Goal: Task Accomplishment & Management: Manage account settings

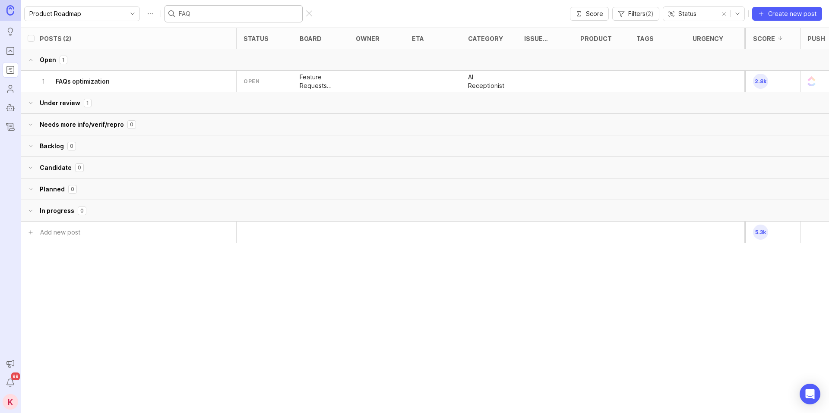
click at [9, 71] on icon "Roadmaps" at bounding box center [10, 70] width 9 height 10
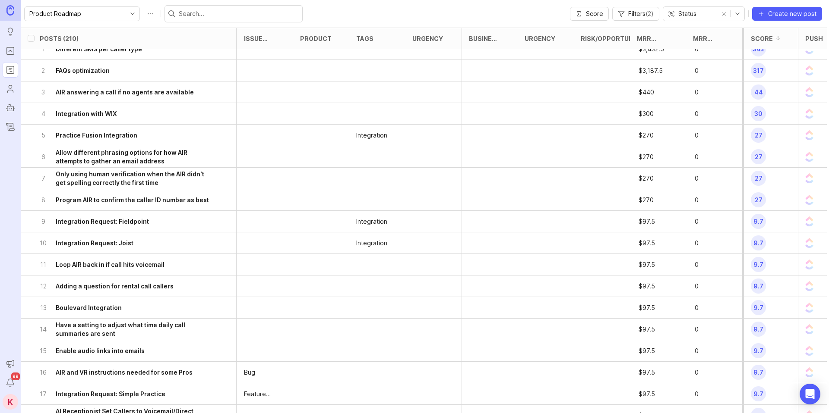
scroll to position [0, 280]
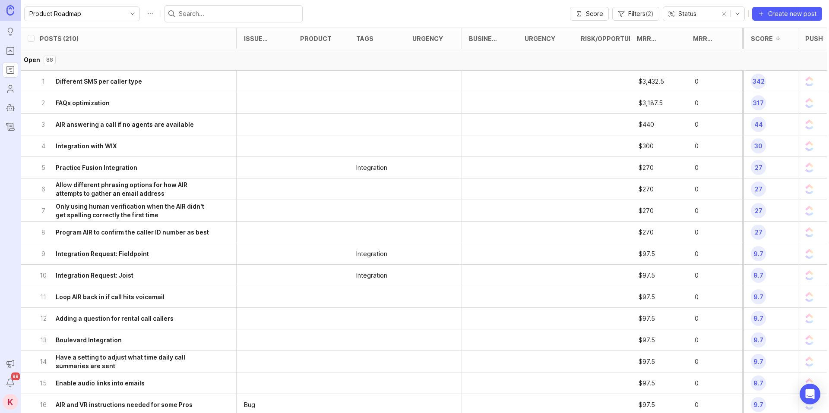
click at [217, 76] on button "delete post" at bounding box center [224, 81] width 18 height 19
click at [104, 85] on h6 "Different SMS per caller type" at bounding box center [99, 81] width 86 height 9
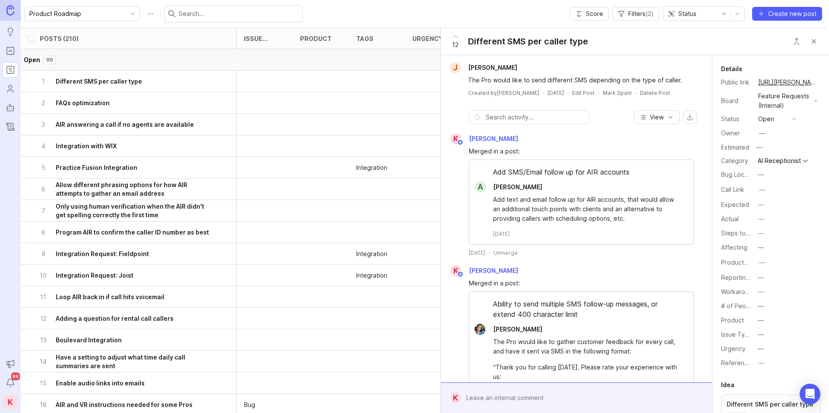
click at [789, 121] on button "open" at bounding box center [776, 119] width 43 height 11
click at [780, 209] on div "candidate" at bounding box center [777, 205] width 34 height 7
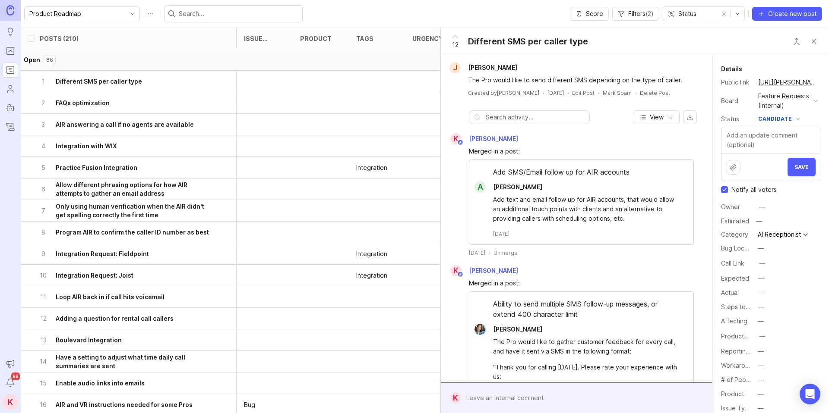
click at [724, 192] on input "Notify all voters" at bounding box center [724, 189] width 7 height 7
checkbox input "false"
click at [768, 208] on div "—" at bounding box center [761, 207] width 13 height 13
click at [758, 207] on div "—" at bounding box center [761, 207] width 11 height 11
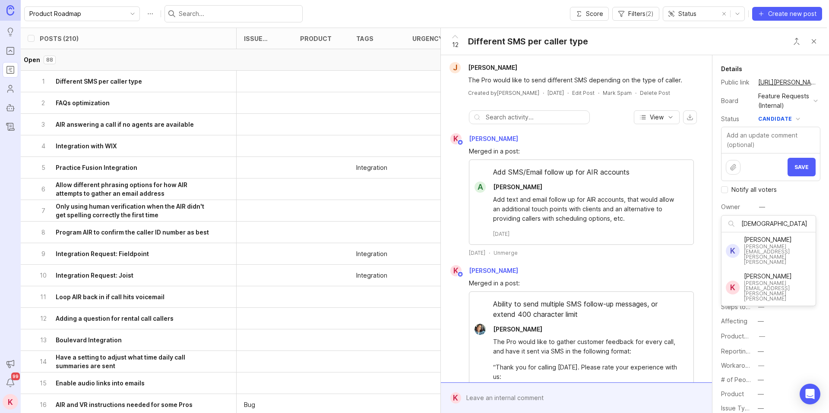
type input "[DEMOGRAPHIC_DATA]"
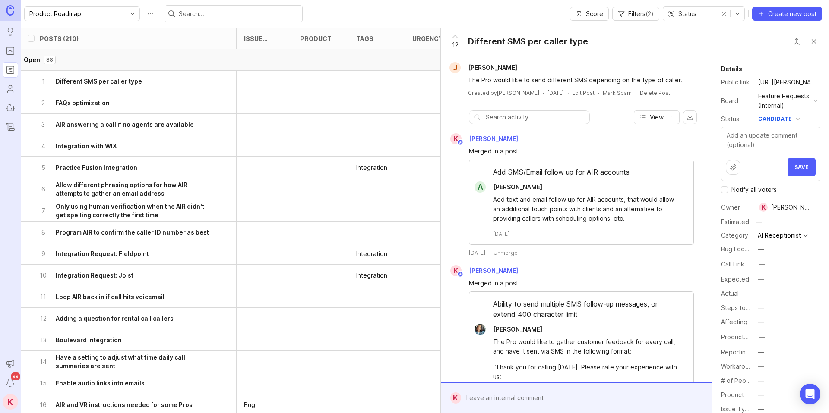
click at [804, 167] on span "Save" at bounding box center [801, 167] width 14 height 6
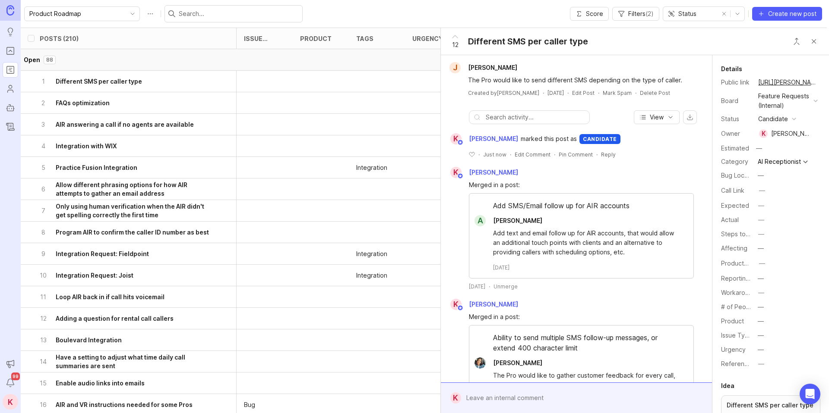
click at [811, 43] on button "Close button" at bounding box center [813, 41] width 17 height 17
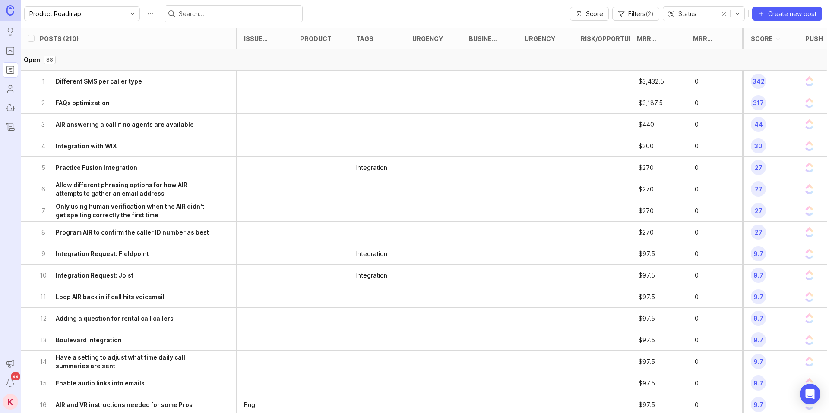
click at [119, 104] on div "2 FAQs optimization" at bounding box center [125, 102] width 172 height 21
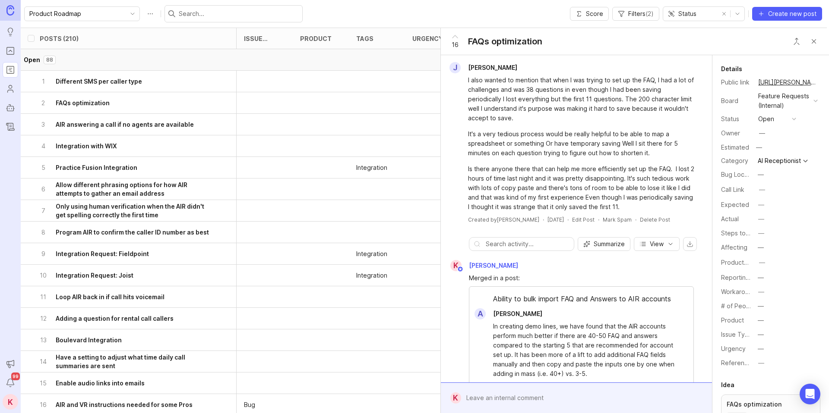
click at [518, 398] on div at bounding box center [582, 398] width 243 height 16
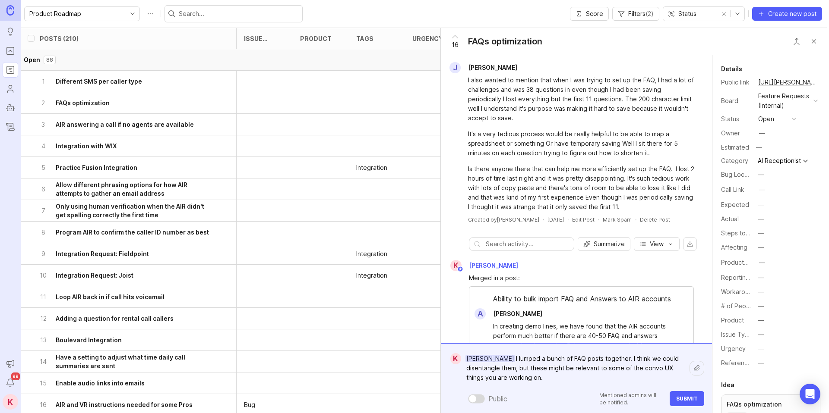
type textarea "Brett Carpenter I lumped a bunch of FAQ posts together. I think we could disent…"
click at [767, 137] on div "—" at bounding box center [761, 133] width 11 height 11
type input "bret"
click at [769, 111] on div "Details Public link https://feedback.smith.ai/feedback-internal/p/faqs-optimiza…" at bounding box center [770, 217] width 117 height 306
click at [770, 115] on div "open" at bounding box center [766, 118] width 16 height 9
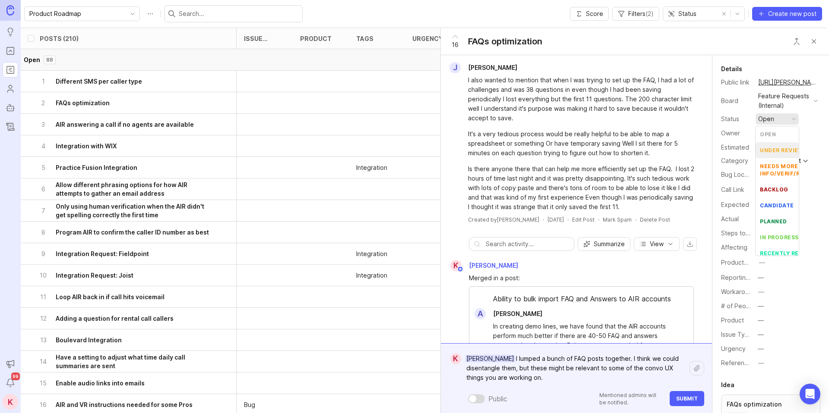
click at [778, 148] on div "under review" at bounding box center [782, 150] width 44 height 7
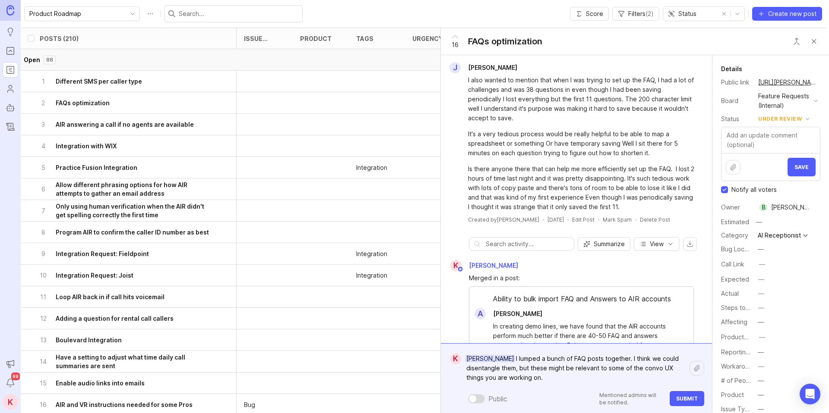
click at [804, 166] on span "Save" at bounding box center [801, 167] width 14 height 6
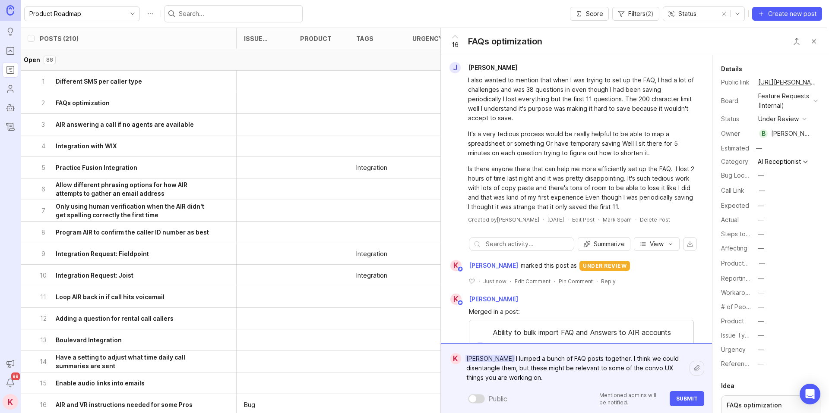
click at [688, 398] on span "Submit" at bounding box center [687, 399] width 22 height 6
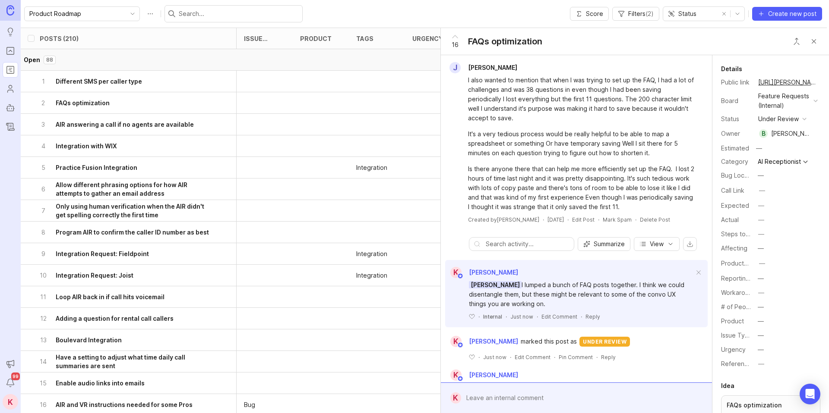
click at [814, 43] on button "Close button" at bounding box center [813, 41] width 17 height 17
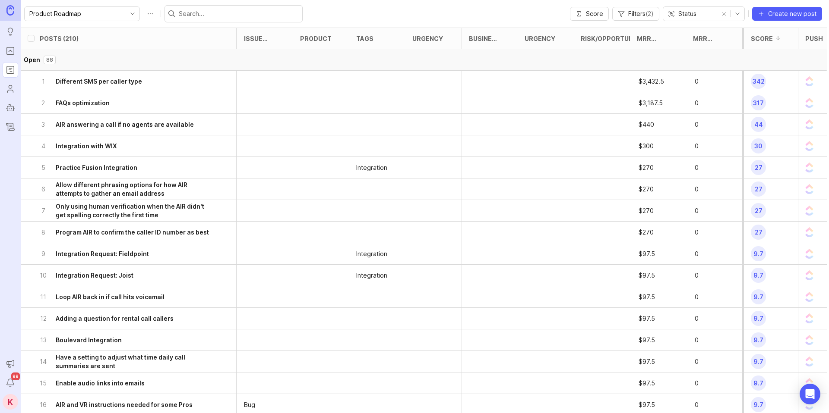
click at [119, 122] on h6 "AIR answering a call if no agents are available" at bounding box center [125, 124] width 138 height 9
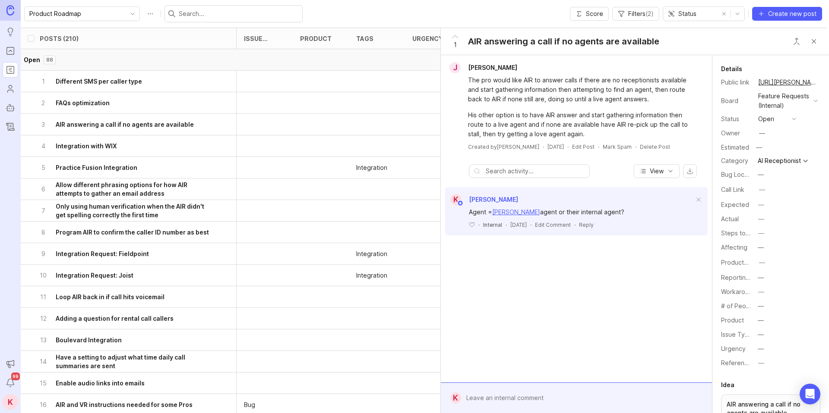
click at [759, 120] on div "open" at bounding box center [766, 118] width 16 height 9
click at [774, 173] on div "needs more info/verif/repro" at bounding box center [787, 170] width 55 height 15
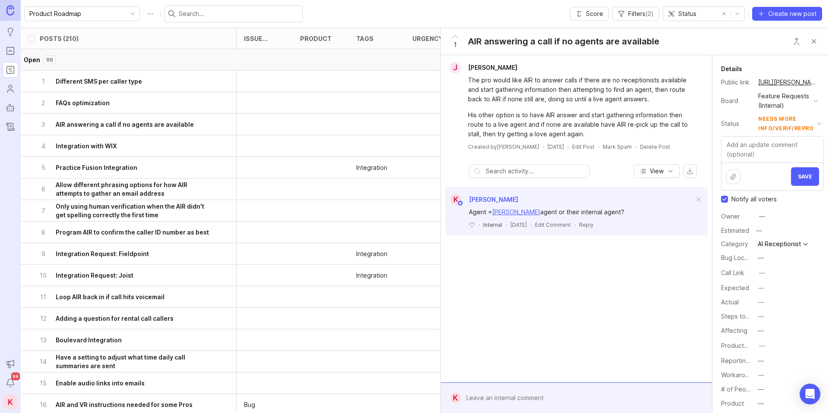
click at [721, 199] on input "Notify all voters" at bounding box center [724, 199] width 7 height 7
checkbox input "false"
click at [805, 179] on span "Save" at bounding box center [805, 177] width 14 height 6
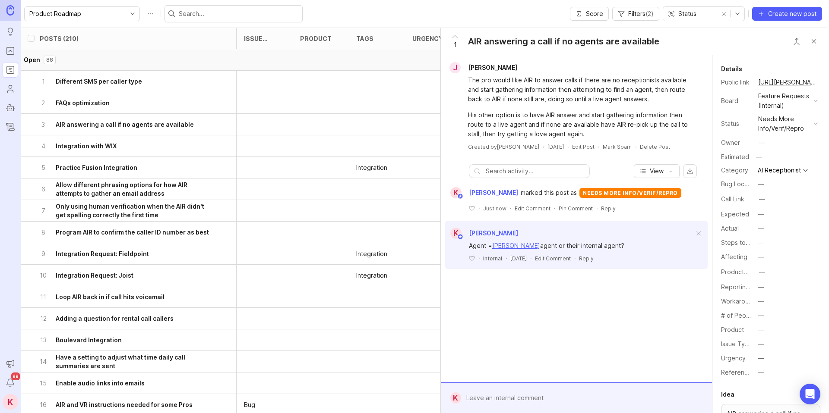
click at [208, 14] on input "text" at bounding box center [239, 13] width 120 height 9
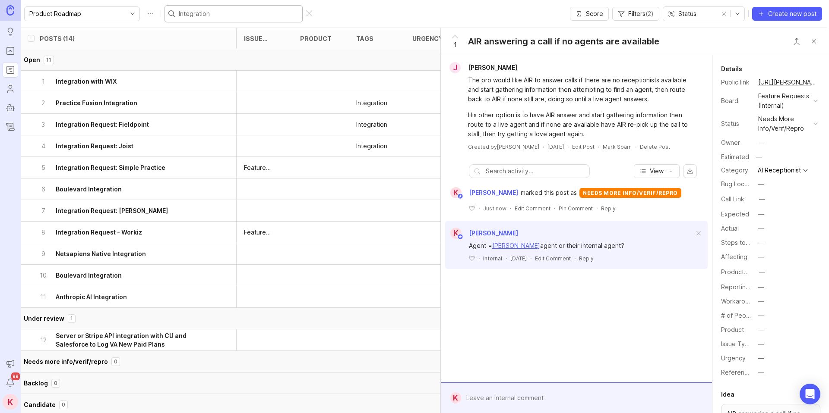
type input "Integration"
click at [814, 40] on button "Close button" at bounding box center [813, 41] width 17 height 17
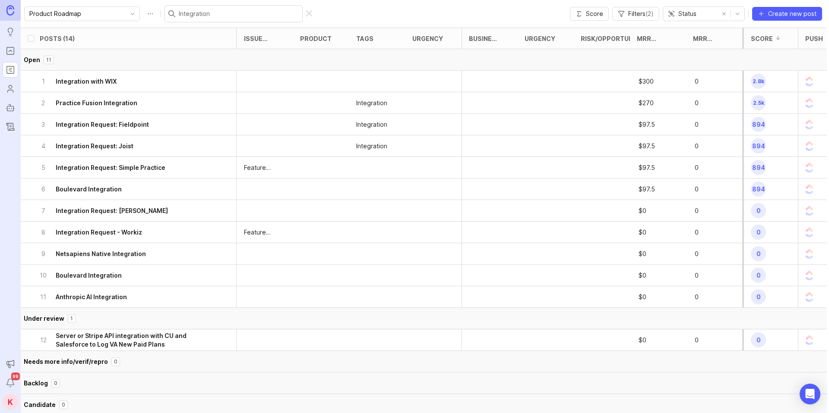
click at [369, 80] on div at bounding box center [377, 82] width 56 height 22
click at [89, 82] on h6 "Integration with WIX" at bounding box center [86, 81] width 61 height 9
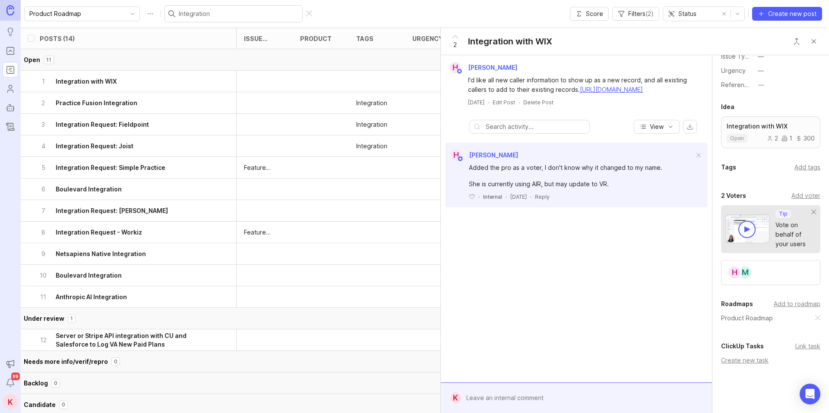
scroll to position [308, 0]
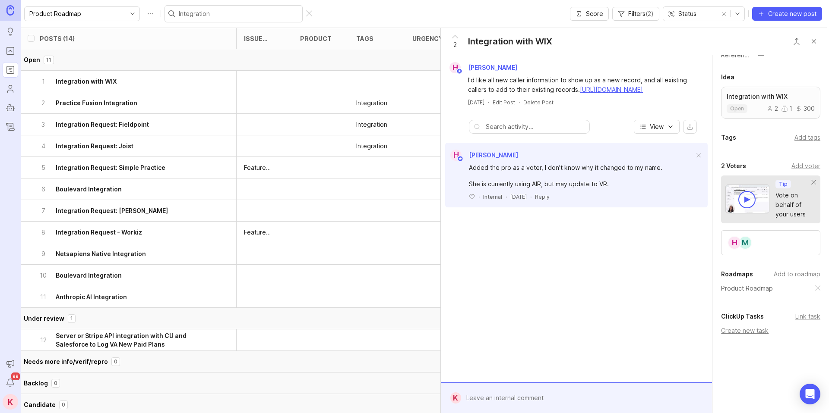
click at [809, 139] on div "Add tags" at bounding box center [807, 137] width 26 height 9
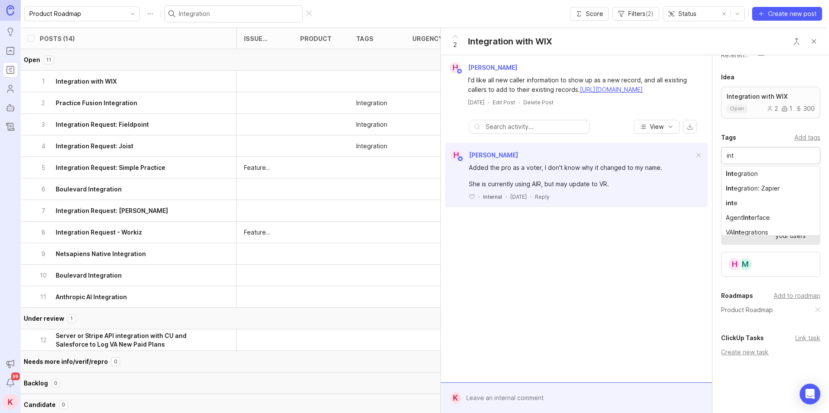
type input "int"
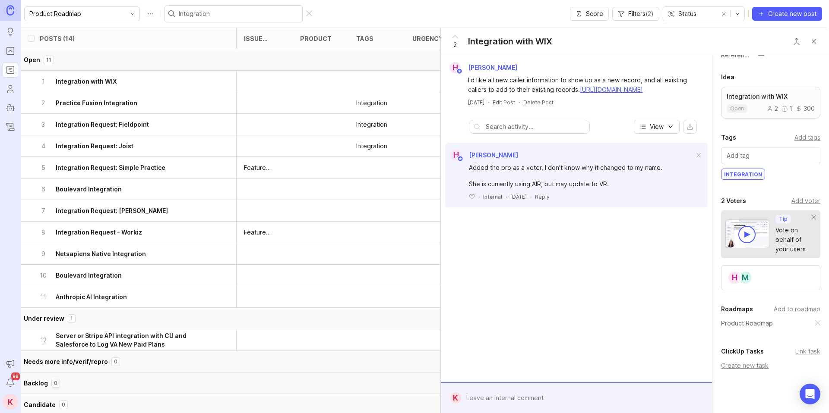
click at [373, 168] on div at bounding box center [377, 168] width 56 height 22
click at [352, 168] on div at bounding box center [377, 168] width 56 height 22
click at [101, 169] on h6 "Integration Request: Simple Practice" at bounding box center [111, 168] width 110 height 9
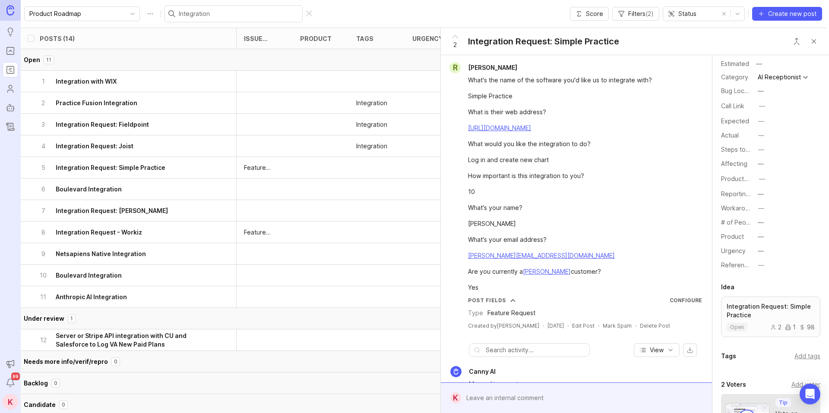
scroll to position [155, 0]
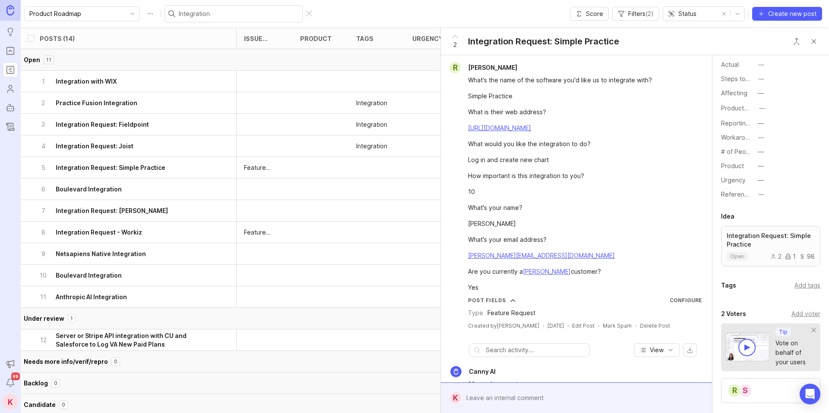
click at [801, 281] on div "Add tags" at bounding box center [807, 285] width 26 height 9
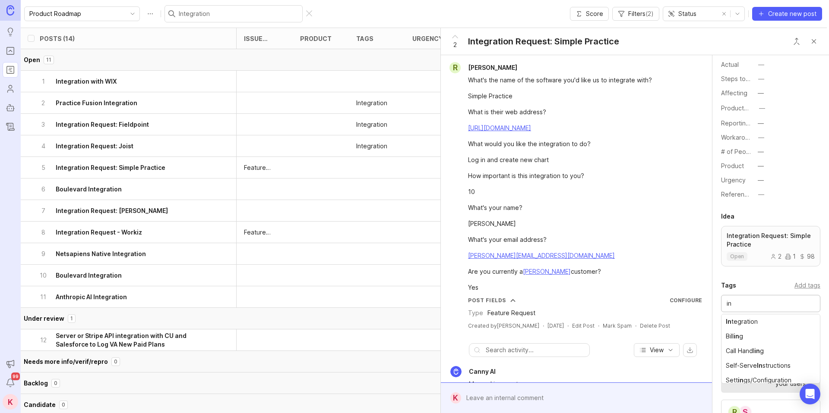
type input "in"
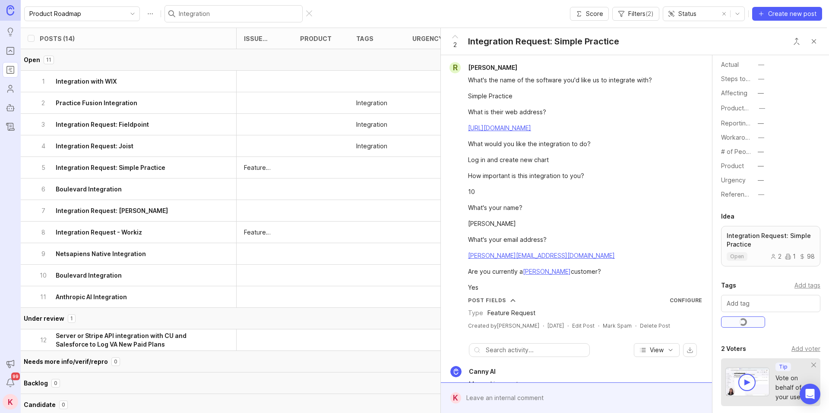
click at [352, 190] on div at bounding box center [377, 190] width 56 height 22
click at [102, 188] on h6 "Boulevard Integration" at bounding box center [89, 189] width 66 height 9
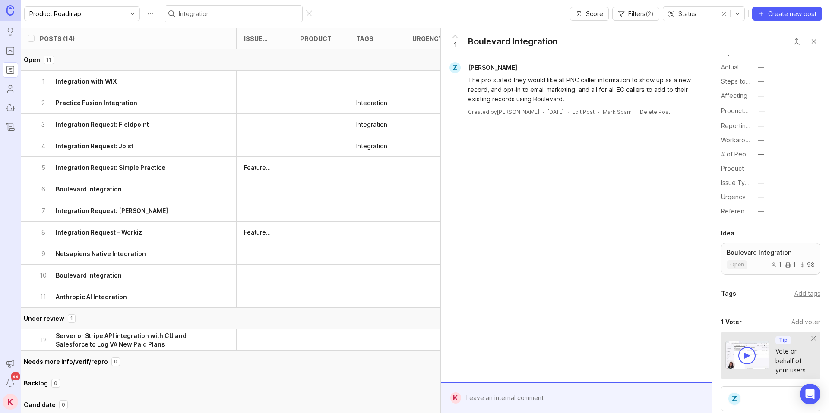
scroll to position [164, 0]
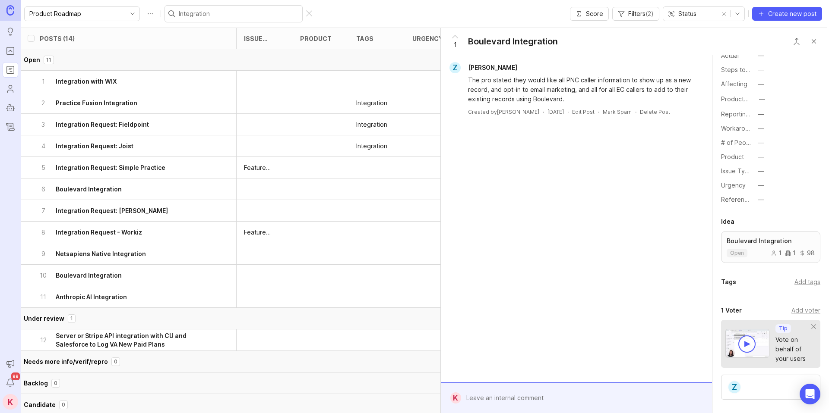
click at [808, 285] on div "Add tags" at bounding box center [807, 282] width 26 height 9
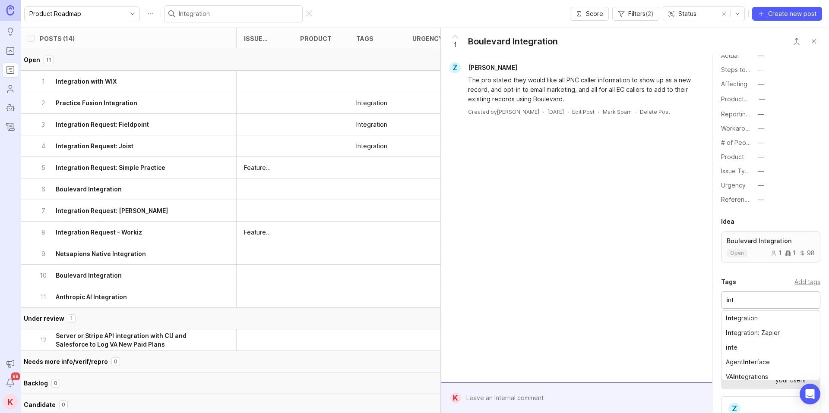
type input "int"
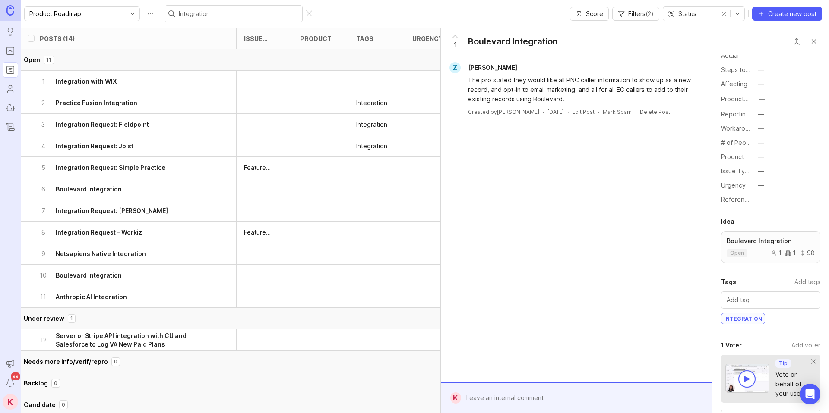
click at [344, 214] on div at bounding box center [321, 211] width 56 height 22
click at [105, 210] on h6 "Integration Request: [PERSON_NAME]" at bounding box center [112, 211] width 112 height 9
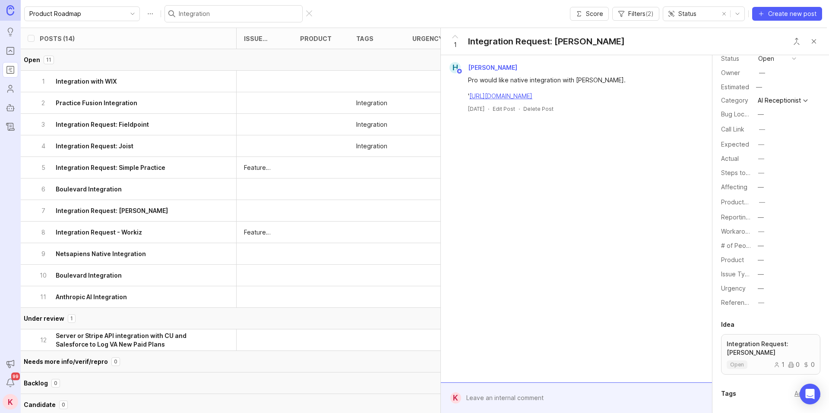
scroll to position [166, 0]
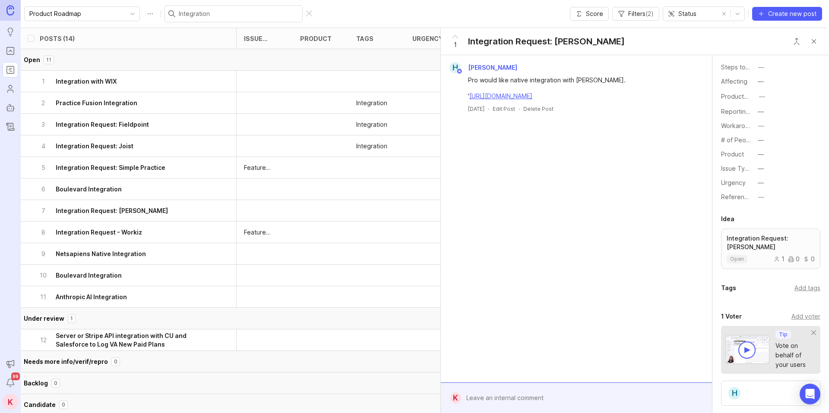
click at [816, 284] on div "Add tags" at bounding box center [807, 288] width 26 height 9
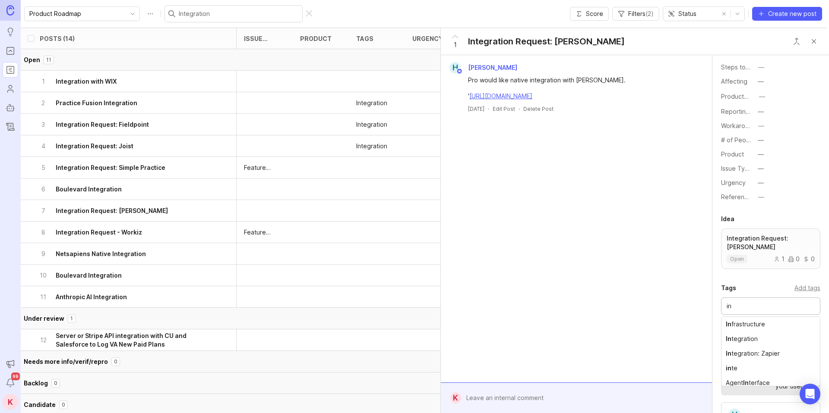
type input "in"
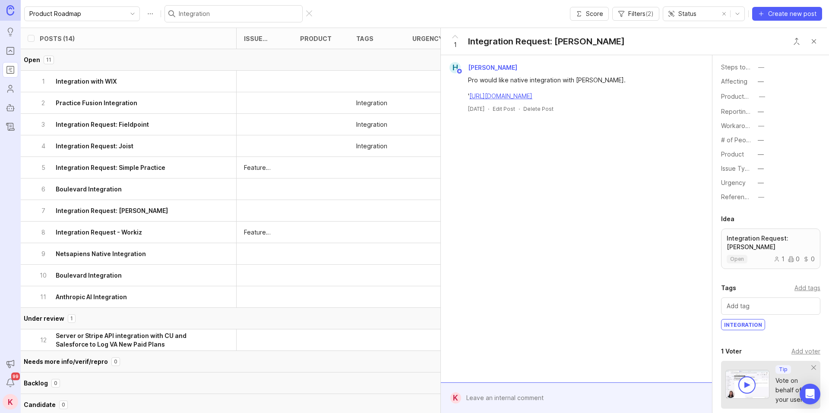
click at [130, 233] on h6 "Integration Request - Workiz" at bounding box center [99, 232] width 86 height 9
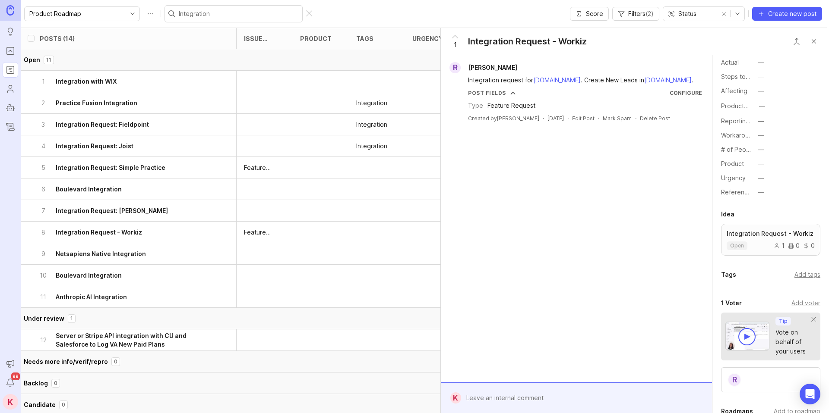
scroll to position [158, 0]
click at [808, 269] on div "Add tags" at bounding box center [807, 273] width 26 height 9
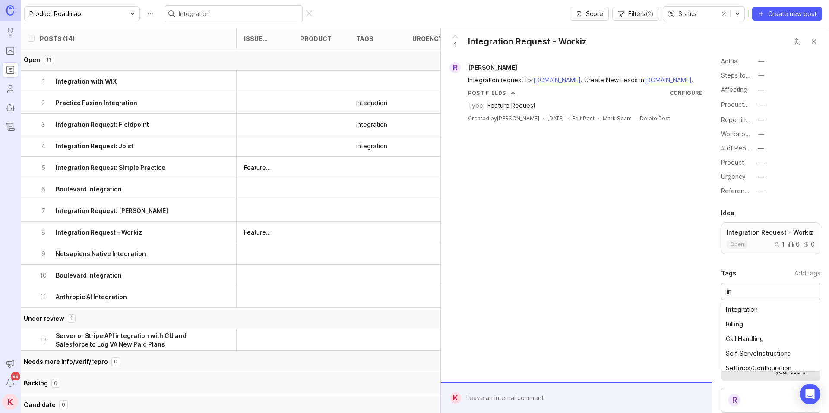
type input "in"
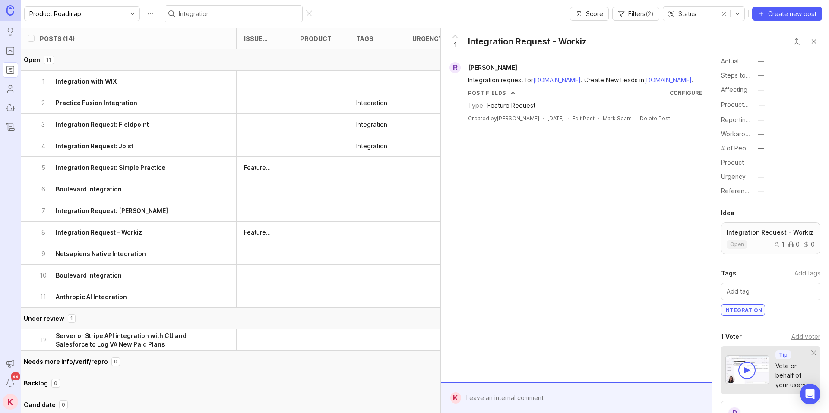
click at [171, 259] on div "9 Netsapiens Native Integration" at bounding box center [125, 253] width 172 height 21
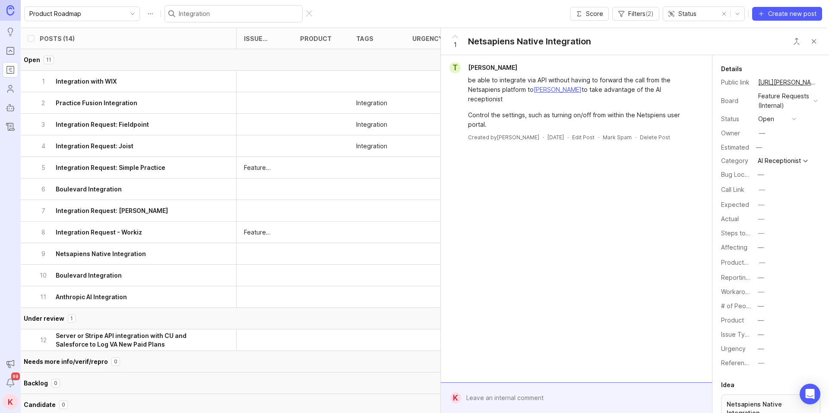
click at [120, 256] on h6 "Netsapiens Native Integration" at bounding box center [101, 254] width 90 height 9
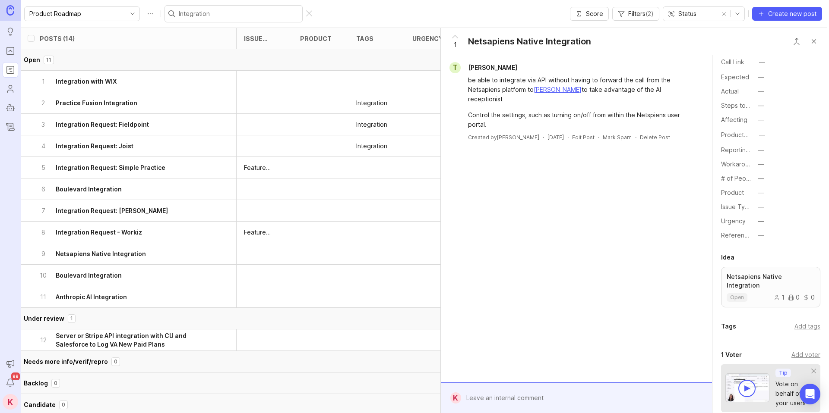
scroll to position [138, 0]
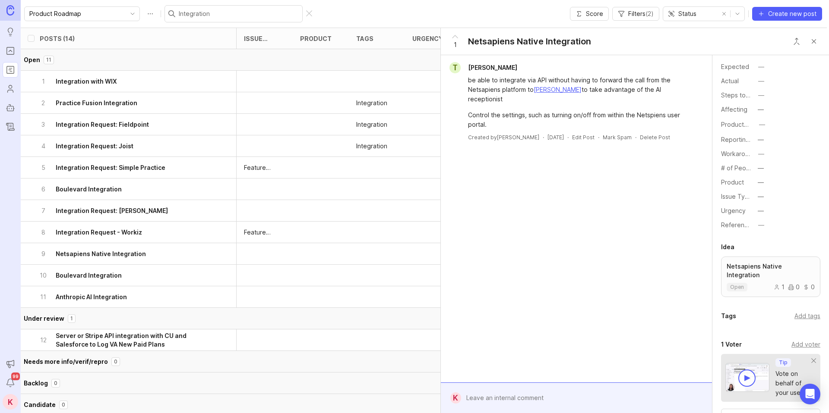
click at [803, 312] on div "Add tags" at bounding box center [807, 316] width 26 height 9
type input "int"
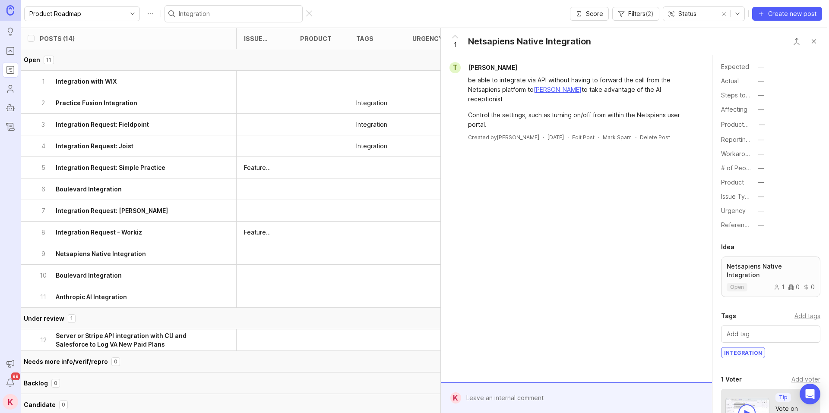
click at [116, 276] on h6 "Boulevard Integration" at bounding box center [89, 275] width 66 height 9
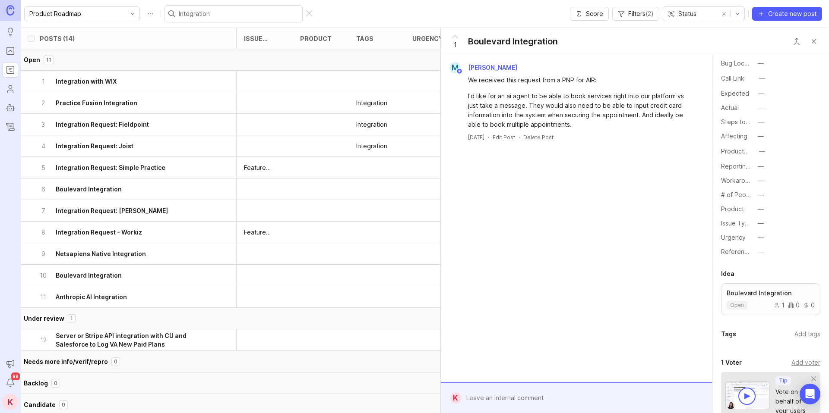
scroll to position [136, 0]
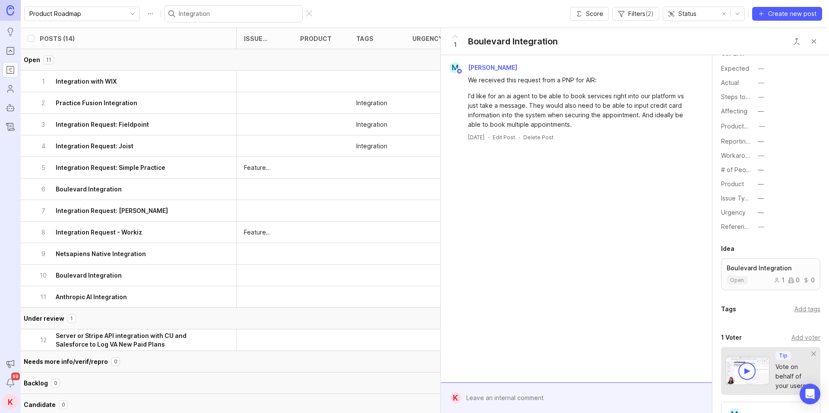
click at [805, 309] on div "Add tags" at bounding box center [807, 309] width 26 height 9
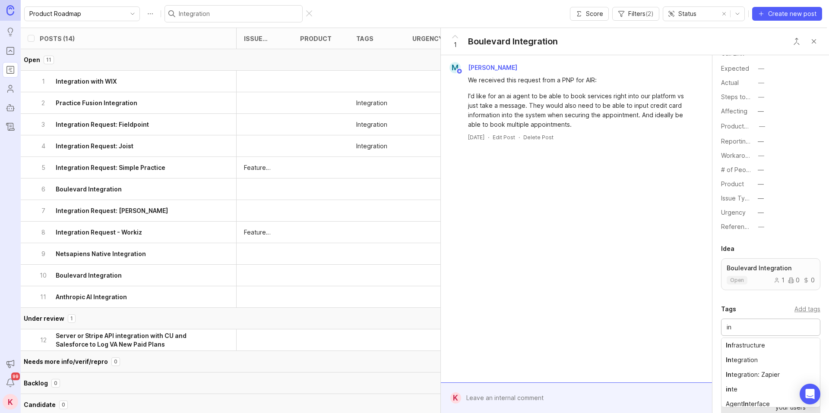
type input "in"
click at [141, 300] on div "11 Anthropic AI Integration" at bounding box center [125, 297] width 172 height 21
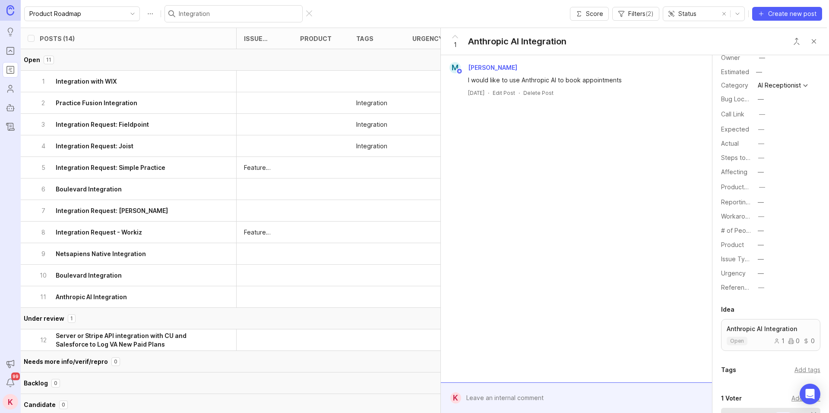
scroll to position [104, 0]
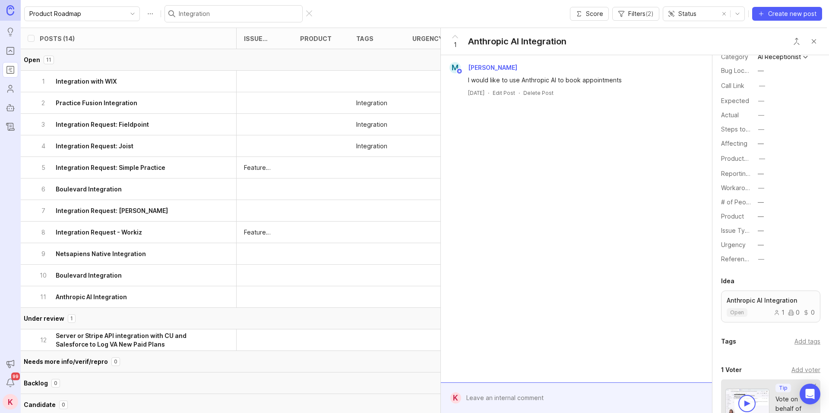
click at [805, 344] on div "Add tags" at bounding box center [807, 341] width 26 height 9
type input "in"
click at [338, 281] on div at bounding box center [321, 276] width 56 height 22
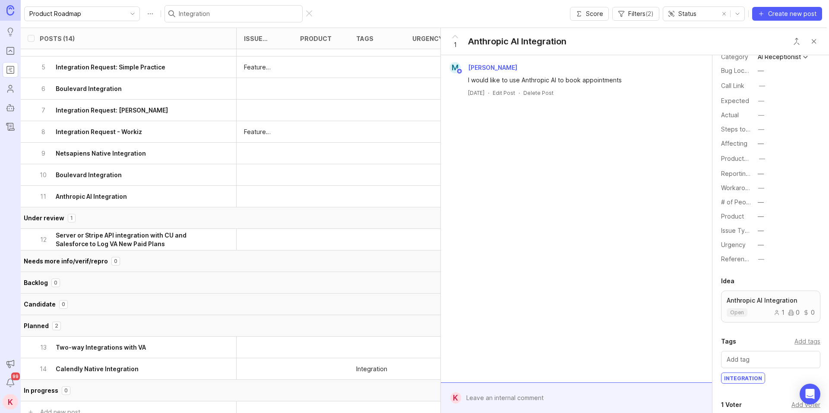
scroll to position [110, 280]
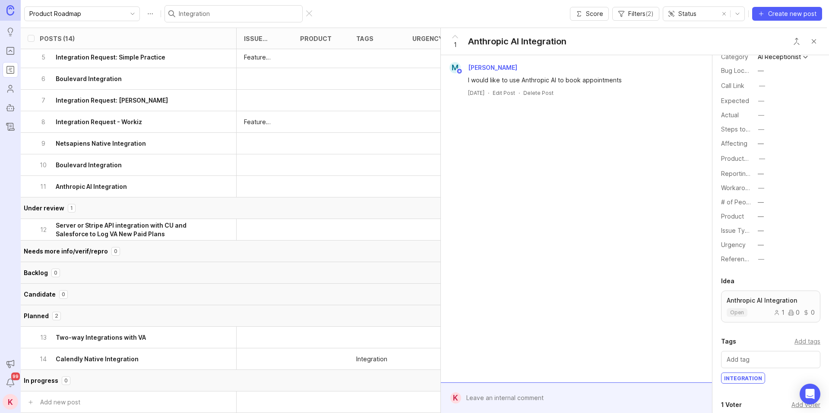
drag, startPoint x: 814, startPoint y: 43, endPoint x: 783, endPoint y: 49, distance: 31.3
click at [814, 43] on button "Close button" at bounding box center [813, 41] width 17 height 17
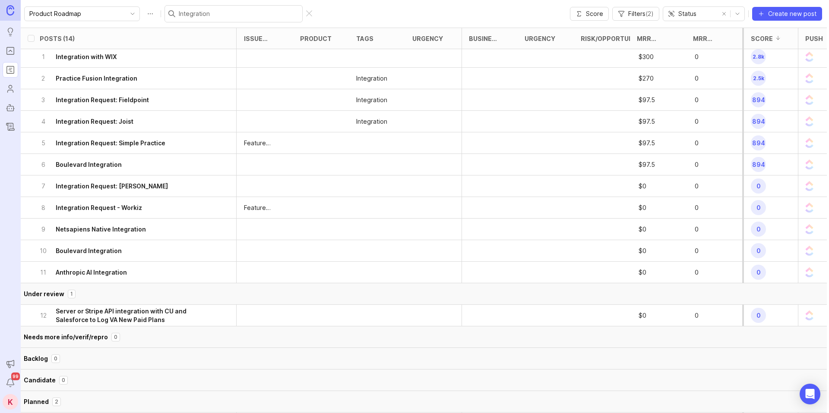
scroll to position [3, 280]
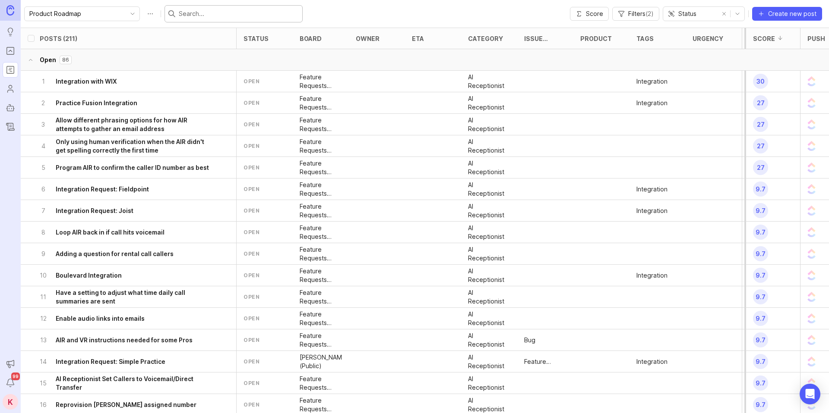
click at [179, 16] on input "text" at bounding box center [239, 13] width 120 height 9
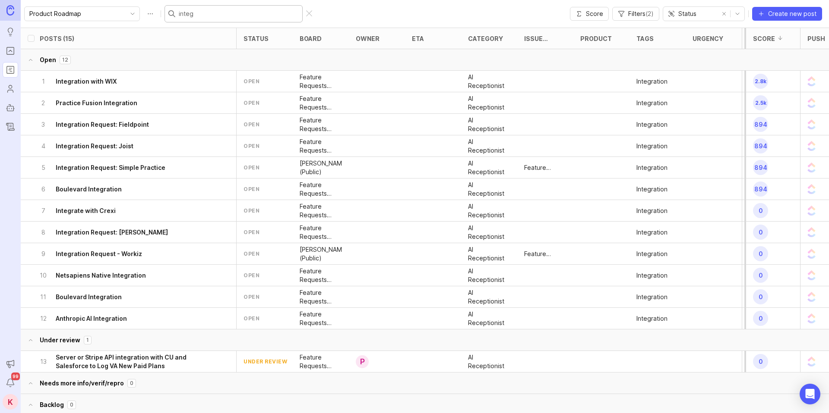
type input "integ"
click at [306, 10] on div at bounding box center [309, 13] width 6 height 7
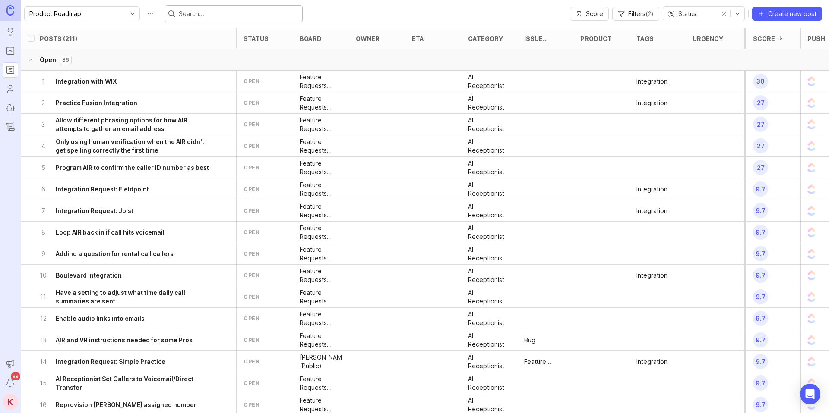
click at [143, 127] on h6 "Allow different phrasing options for how AIR attempts to gather an email address" at bounding box center [134, 124] width 156 height 17
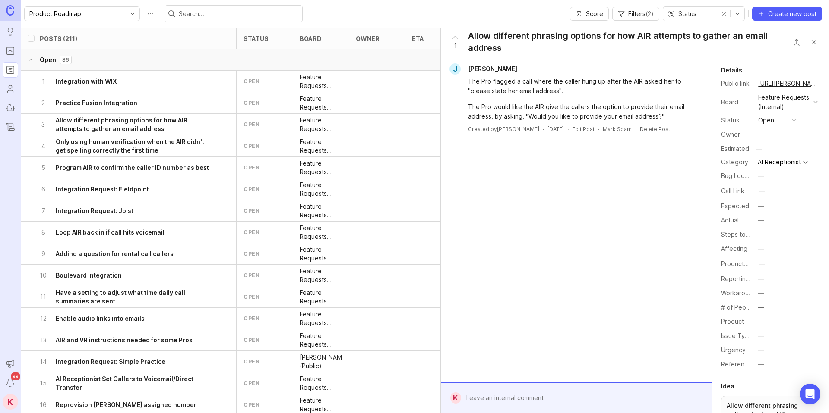
click at [125, 147] on h6 "Only using human verification when the AIR didn't get spelling correctly the fi…" at bounding box center [134, 146] width 156 height 17
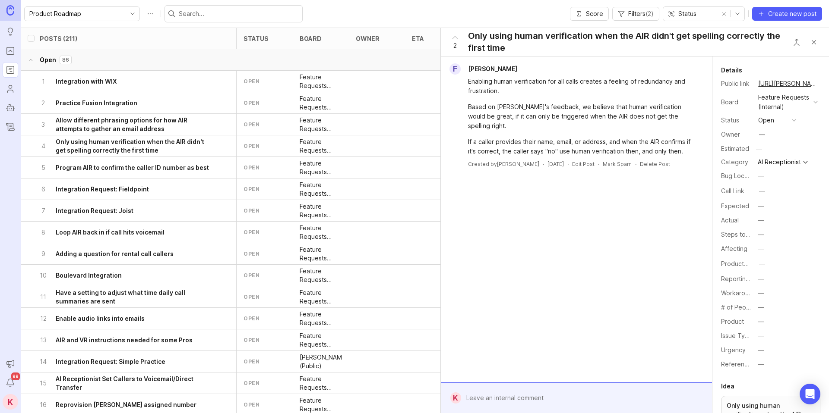
click at [132, 168] on h6 "Program AIR to confirm the caller ID number as best" at bounding box center [132, 168] width 153 height 9
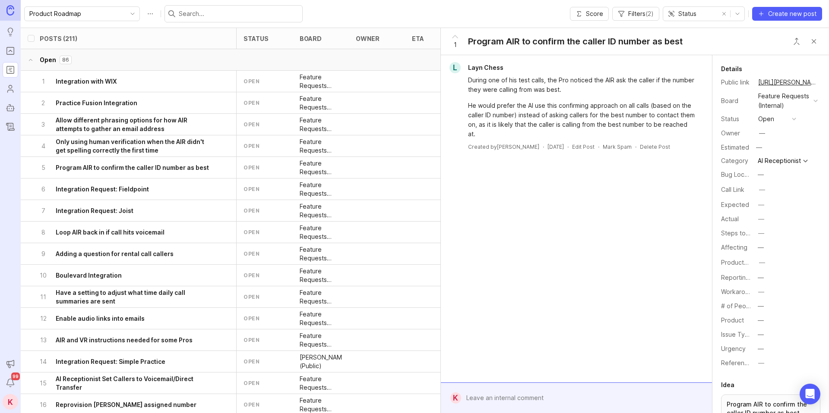
click at [134, 190] on h6 "Integration Request: Fieldpoint" at bounding box center [102, 189] width 93 height 9
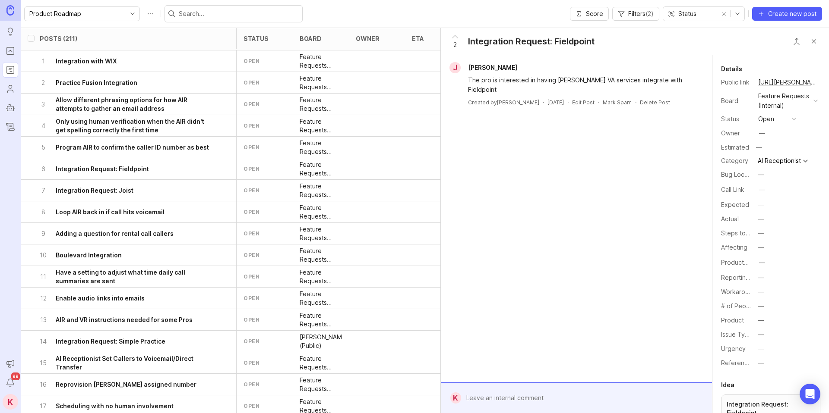
scroll to position [21, 0]
click at [136, 219] on div "8 Loop AIR back in if call hits voicemail" at bounding box center [125, 211] width 172 height 21
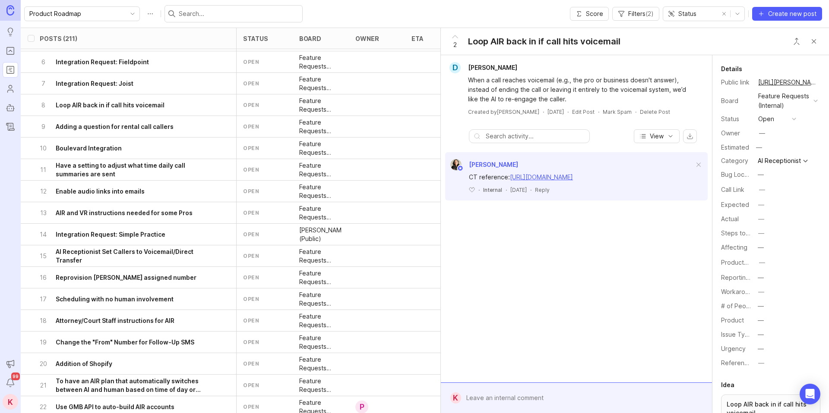
scroll to position [174, 0]
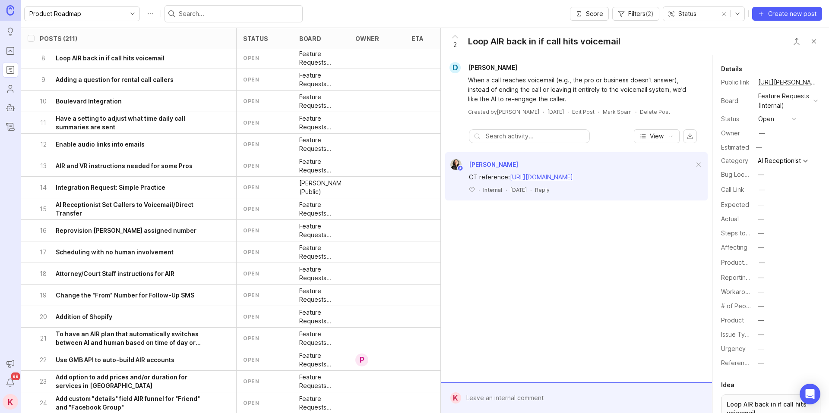
click at [128, 143] on h6 "Enable audio links into emails" at bounding box center [100, 144] width 89 height 9
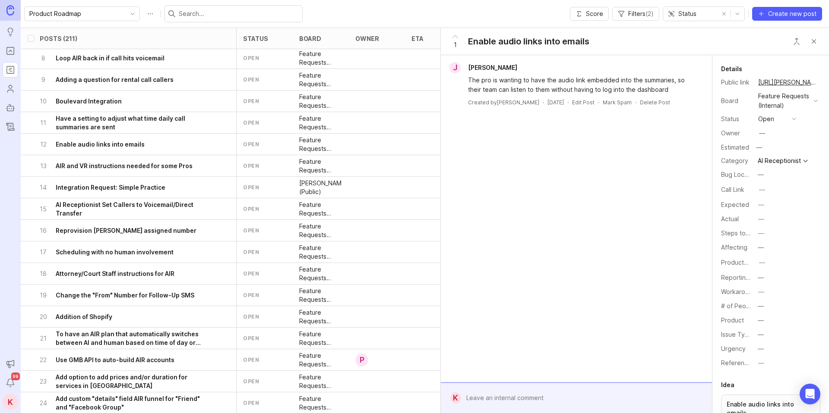
click at [521, 405] on div at bounding box center [582, 398] width 243 height 16
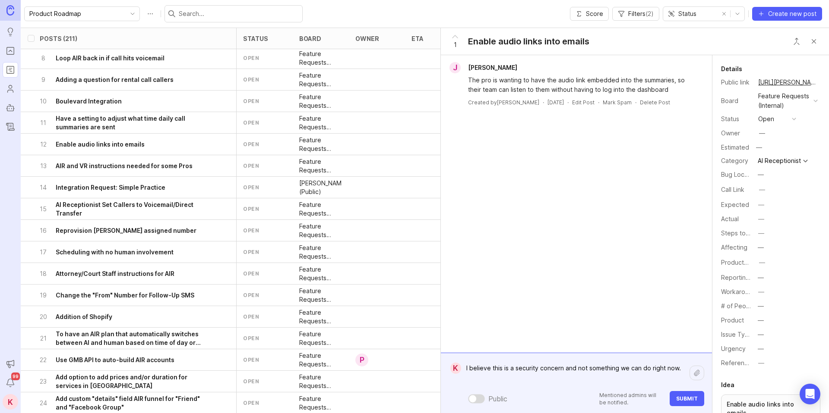
type textarea "I believe this is a security concern and not something we can do right now."
drag, startPoint x: 675, startPoint y: 401, endPoint x: 668, endPoint y: 399, distance: 7.2
click at [675, 401] on button "Submit" at bounding box center [686, 398] width 35 height 15
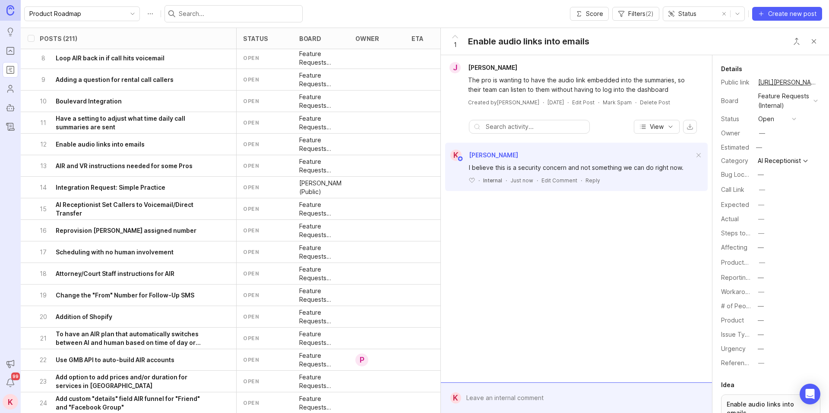
click at [771, 117] on div "open" at bounding box center [766, 118] width 16 height 9
click at [779, 189] on div "backlog" at bounding box center [774, 189] width 28 height 7
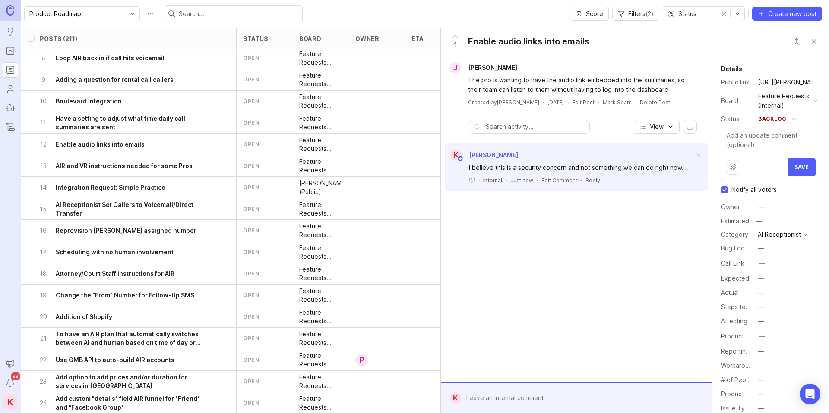
drag, startPoint x: 721, startPoint y: 189, endPoint x: 781, endPoint y: 180, distance: 60.3
click at [722, 189] on input "Notify all voters" at bounding box center [724, 189] width 7 height 7
checkbox input "false"
click at [810, 172] on button "Save" at bounding box center [801, 167] width 28 height 19
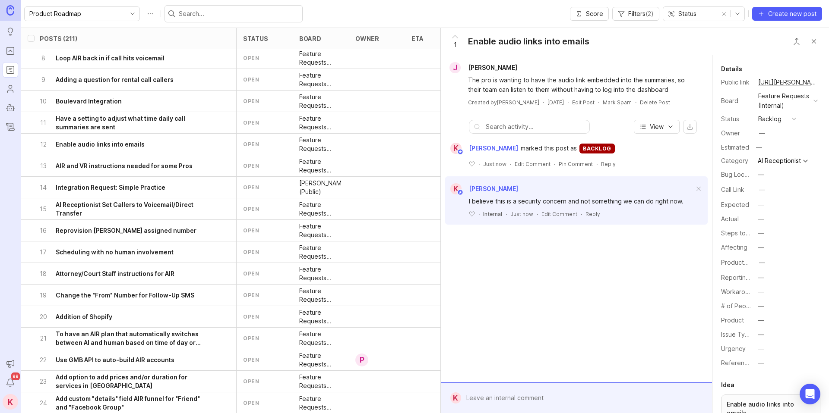
click at [152, 255] on h6 "Scheduling with no human involvement" at bounding box center [115, 252] width 118 height 9
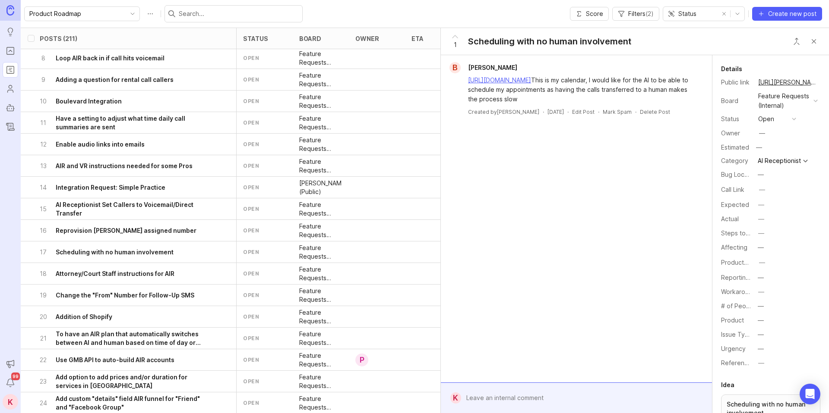
click at [775, 119] on button "open" at bounding box center [776, 119] width 43 height 11
click at [775, 154] on review "under review" at bounding box center [776, 150] width 43 height 16
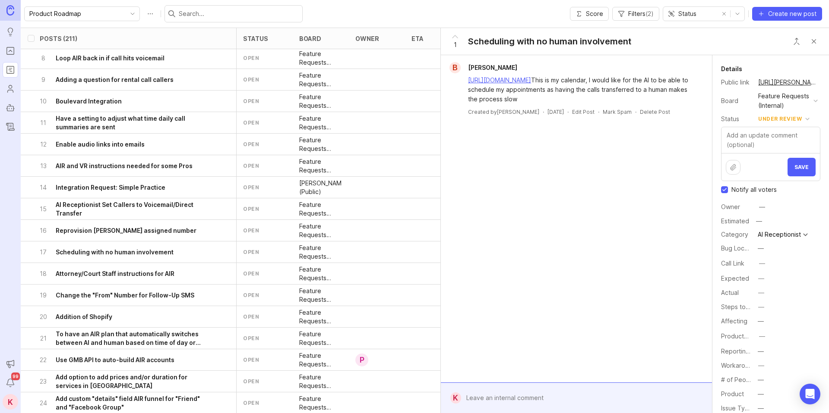
drag, startPoint x: 720, startPoint y: 190, endPoint x: 744, endPoint y: 201, distance: 25.7
click at [721, 190] on input "Notify all voters" at bounding box center [724, 189] width 7 height 7
checkbox input "false"
click at [764, 206] on div "—" at bounding box center [762, 206] width 6 height 9
type input "kel"
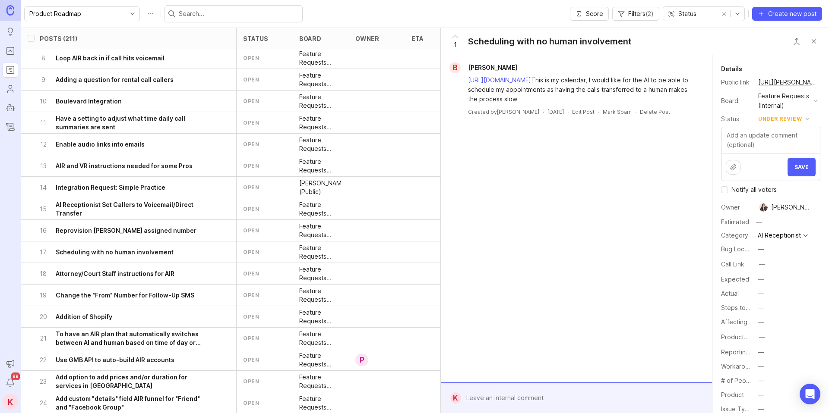
scroll to position [26, 0]
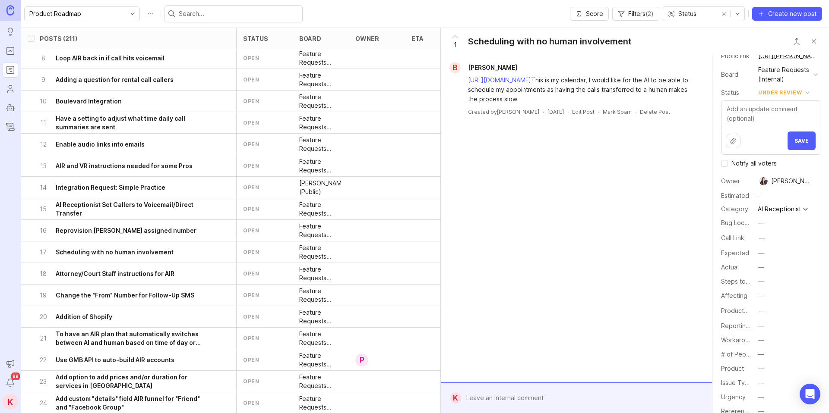
click at [811, 43] on button "Close button" at bounding box center [813, 41] width 17 height 17
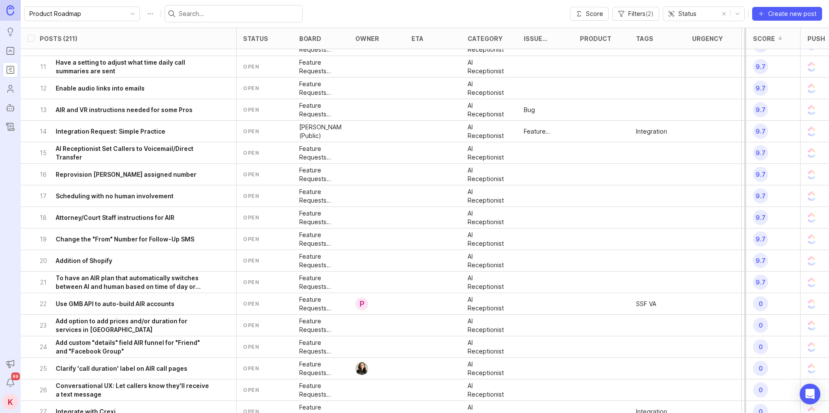
scroll to position [239, 0]
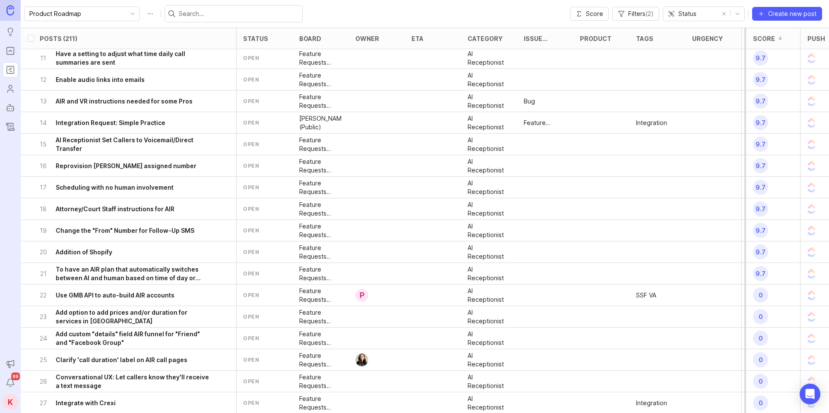
click at [106, 250] on h6 "Addition of Shopify" at bounding box center [84, 252] width 57 height 9
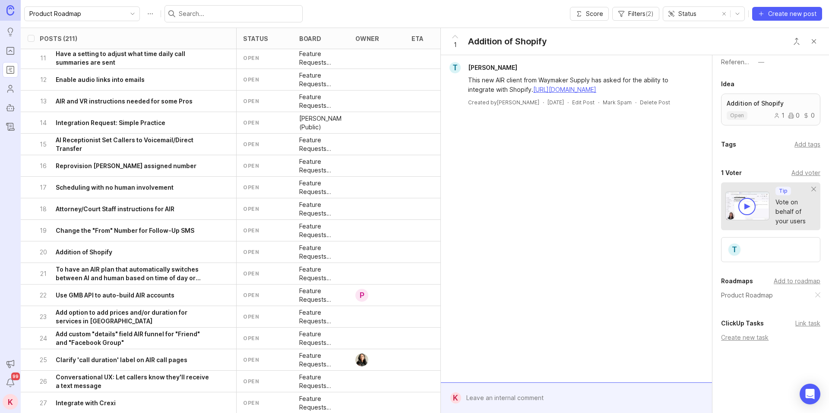
scroll to position [308, 0]
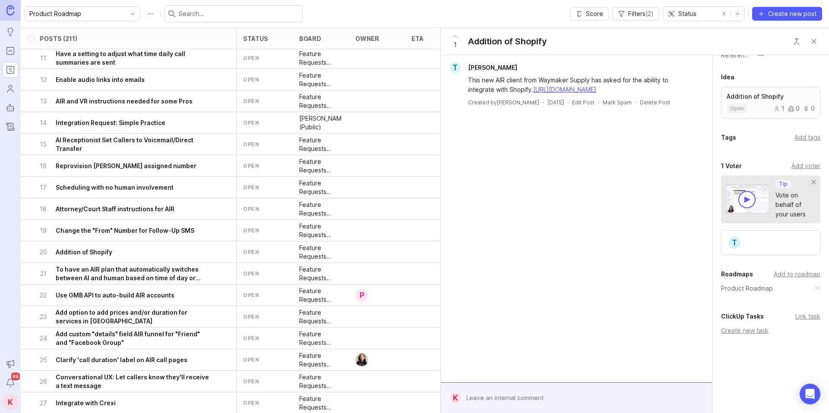
click at [802, 142] on div "Add tags" at bounding box center [807, 137] width 26 height 9
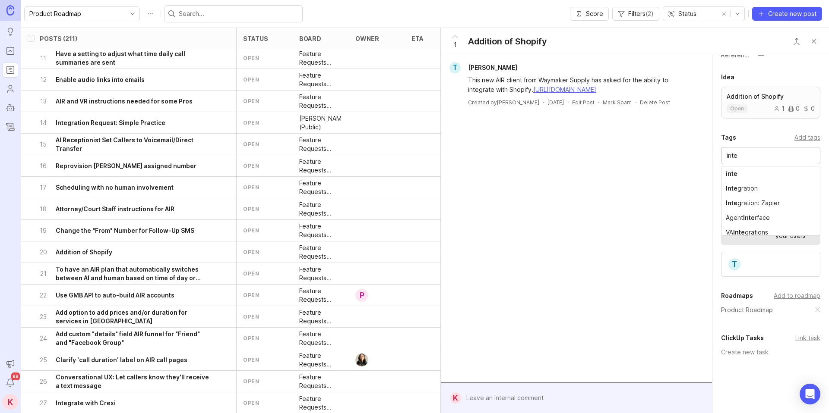
type input "inte"
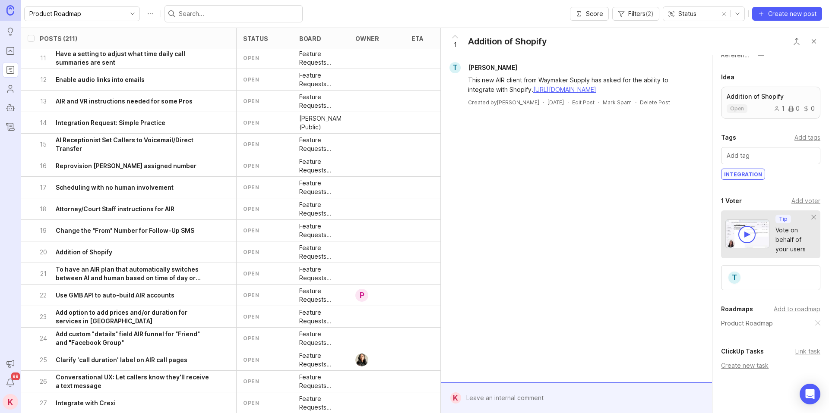
click at [817, 42] on button "Close button" at bounding box center [813, 41] width 17 height 17
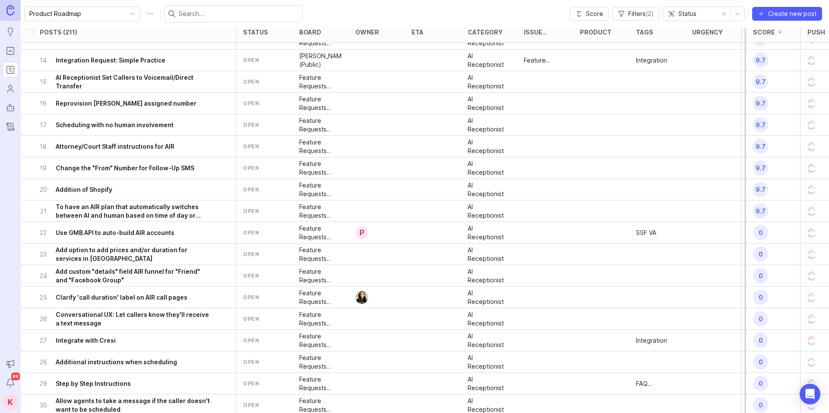
scroll to position [302, 0]
click at [106, 212] on h6 "To have an AIR plan that automatically switches between AI and human based on t…" at bounding box center [134, 210] width 156 height 17
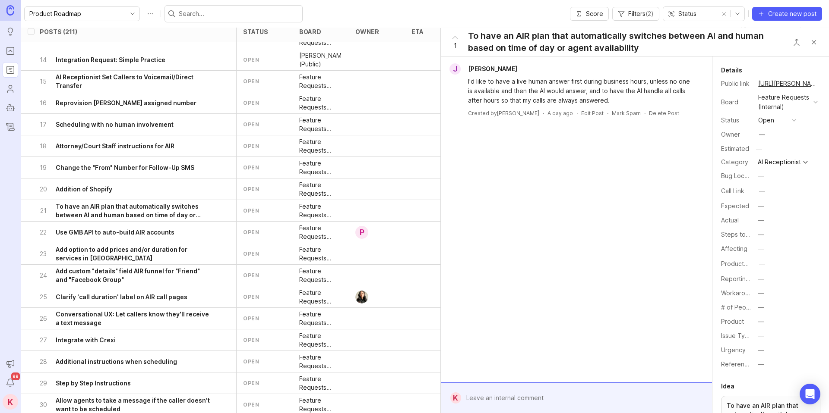
click at [789, 121] on button "open" at bounding box center [776, 120] width 43 height 11
click at [780, 150] on div "under review" at bounding box center [782, 151] width 44 height 7
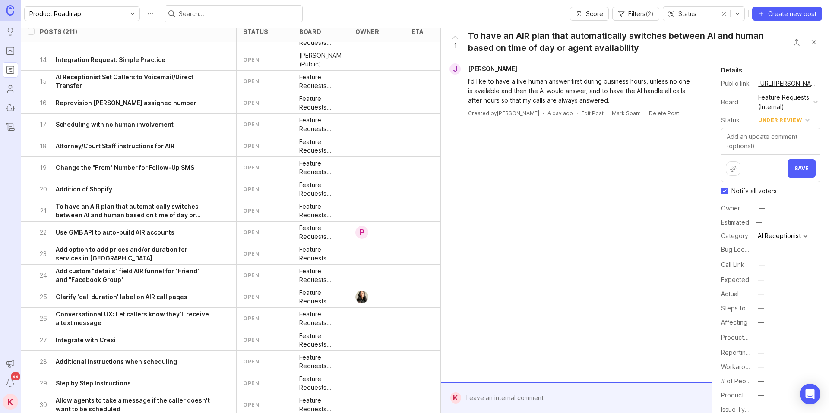
click at [723, 191] on input "Notify all voters" at bounding box center [724, 191] width 7 height 7
checkbox input "false"
click at [764, 209] on div "—" at bounding box center [762, 208] width 6 height 9
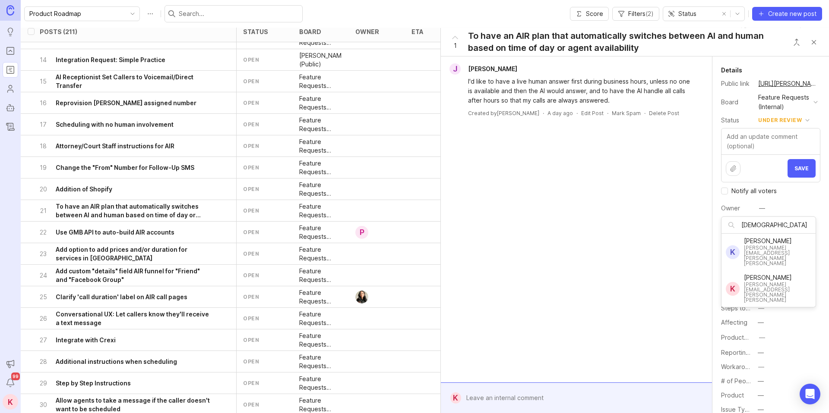
type input "[DEMOGRAPHIC_DATA]"
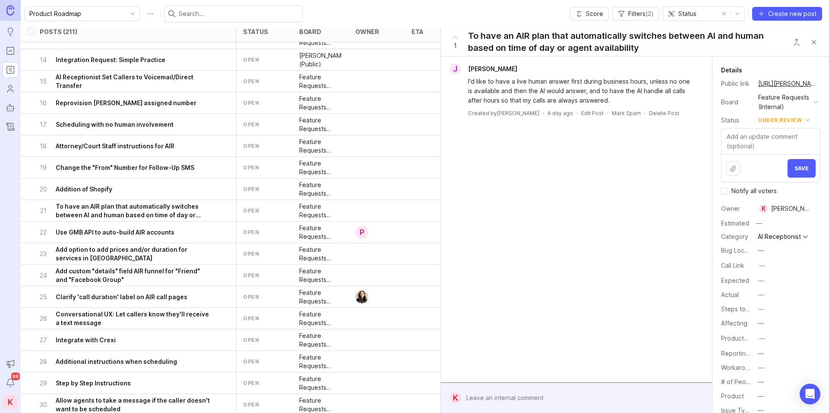
click at [799, 175] on button "Save" at bounding box center [801, 168] width 28 height 19
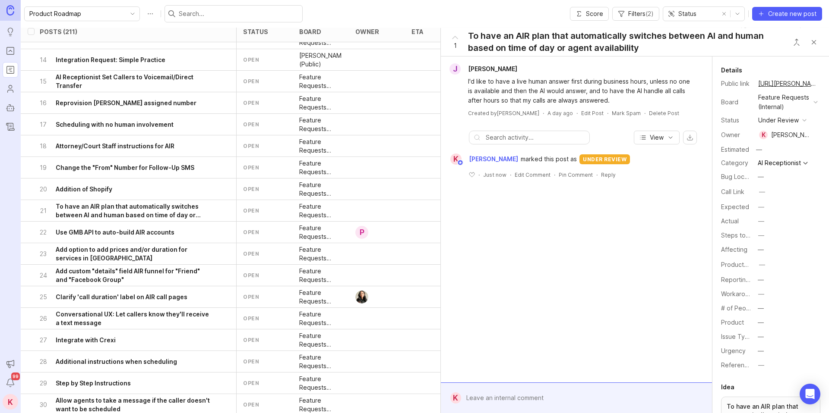
drag, startPoint x: 811, startPoint y: 45, endPoint x: 354, endPoint y: 235, distance: 495.6
click at [812, 46] on button "Close button" at bounding box center [813, 42] width 17 height 17
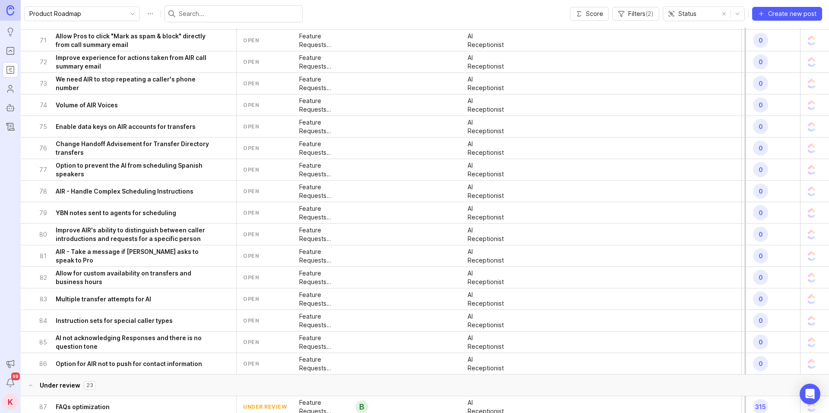
scroll to position [1597, 0]
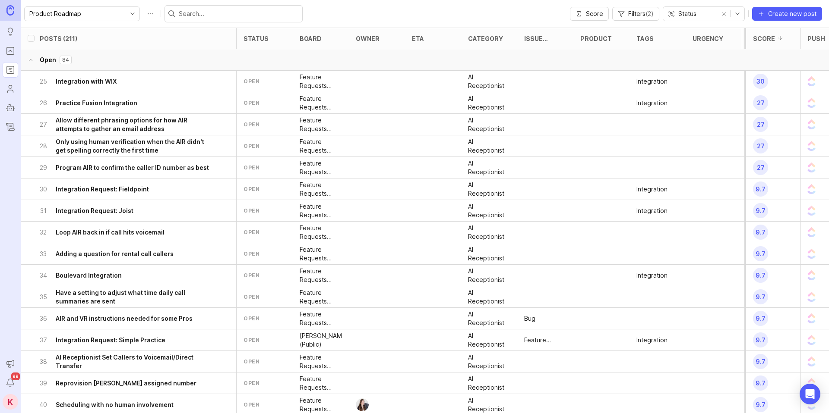
click at [60, 60] on div "84" at bounding box center [66, 60] width 12 height 9
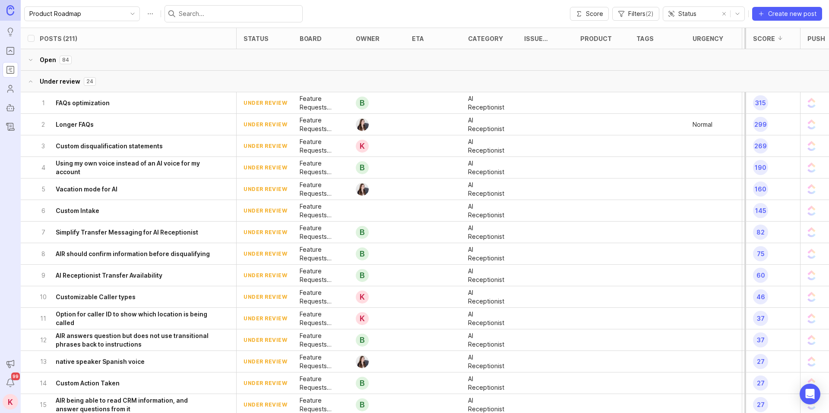
drag, startPoint x: 96, startPoint y: 83, endPoint x: 95, endPoint y: 88, distance: 4.8
click at [96, 83] on button "Under review 24" at bounding box center [432, 82] width 822 height 22
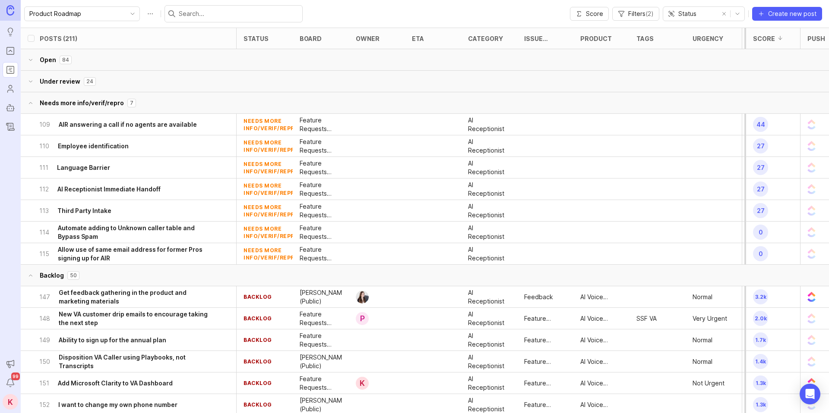
drag, startPoint x: 103, startPoint y: 102, endPoint x: 104, endPoint y: 128, distance: 25.5
click at [103, 102] on button "Needs more info/verif/repro 7" at bounding box center [432, 103] width 822 height 22
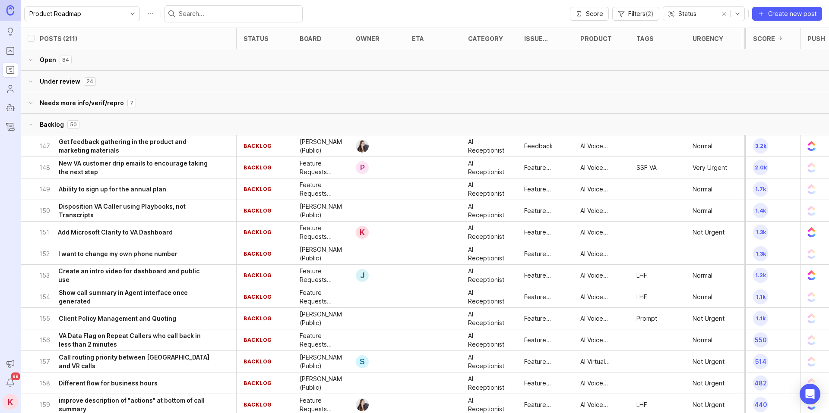
click at [137, 126] on button "Backlog 50" at bounding box center [432, 125] width 822 height 22
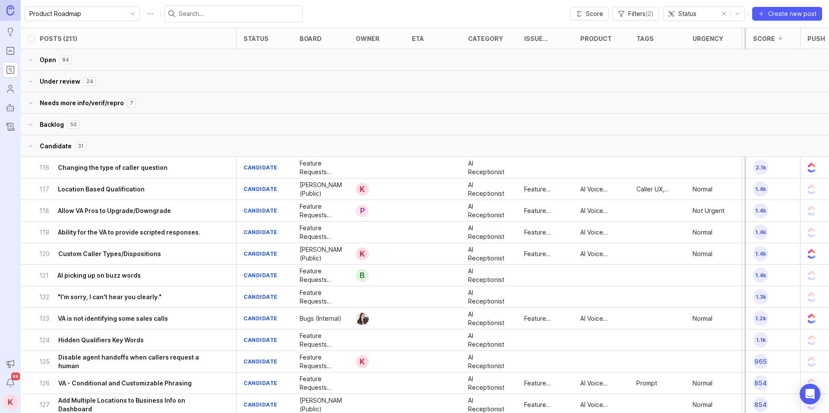
click at [145, 146] on button "Candidate 31" at bounding box center [432, 147] width 822 height 22
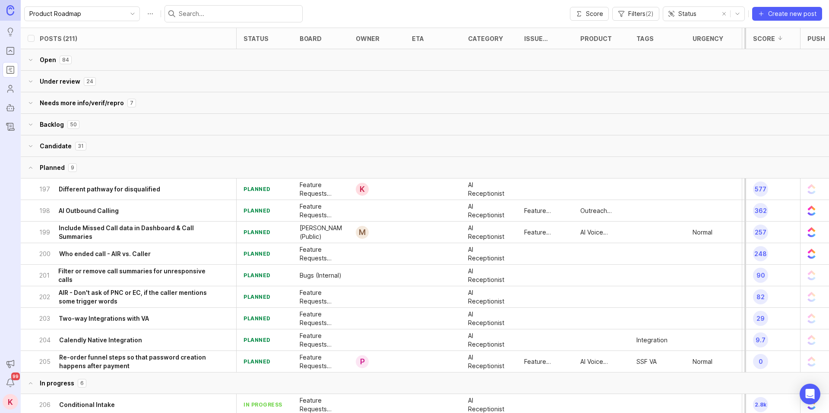
click at [153, 173] on button "Planned 9" at bounding box center [432, 168] width 822 height 22
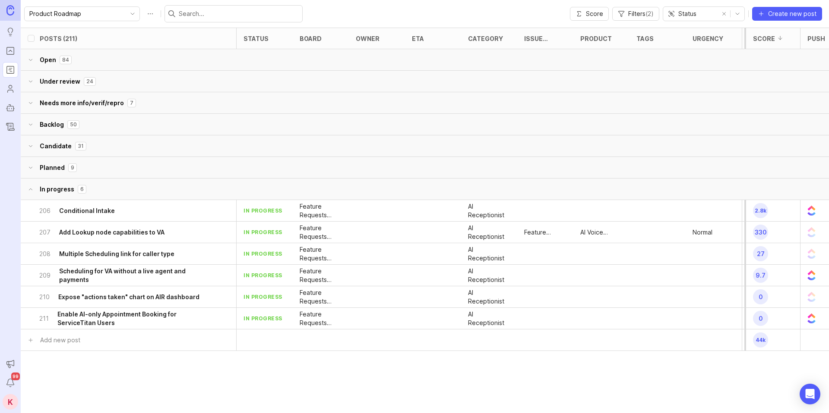
click at [159, 186] on button "In progress 6" at bounding box center [432, 190] width 822 height 22
